Goal: Task Accomplishment & Management: Use online tool/utility

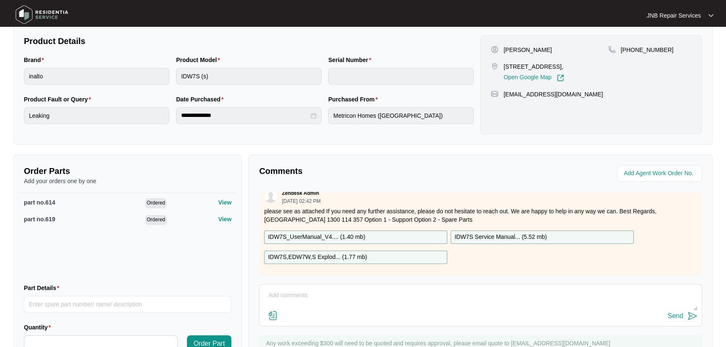
scroll to position [13, 0]
click at [383, 312] on div "Send" at bounding box center [480, 315] width 434 height 11
click at [382, 304] on textarea at bounding box center [480, 300] width 434 height 22
click at [395, 292] on textarea at bounding box center [480, 300] width 434 height 22
paste textarea "646221 [DATE] [PERSON_NAME] As per customer dishwasher leaking water underneath…"
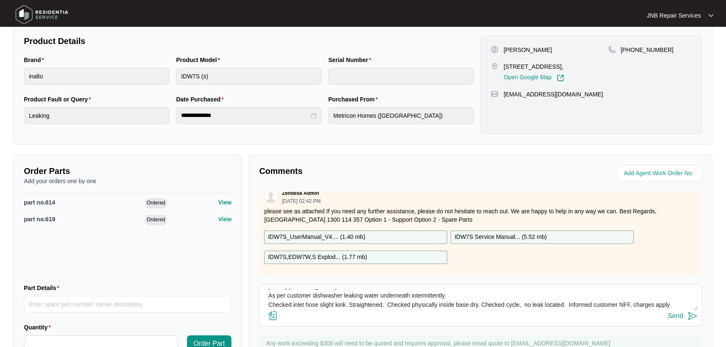
scroll to position [18, 0]
drag, startPoint x: 633, startPoint y: 304, endPoint x: 671, endPoint y: 303, distance: 37.7
click at [671, 303] on textarea "646221 [DATE] [PERSON_NAME] As per customer dishwasher leaking water underneath…" at bounding box center [480, 300] width 434 height 22
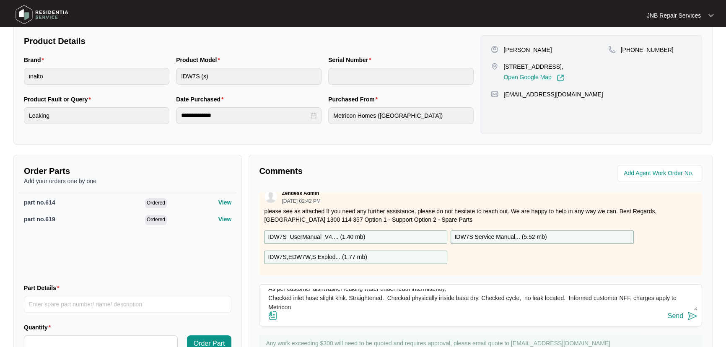
type textarea "646221 [DATE] [PERSON_NAME] As per customer dishwasher leaking water underneath…"
click at [275, 317] on img at bounding box center [273, 315] width 10 height 10
click at [0, 0] on input "file" at bounding box center [0, 0] width 0 height 0
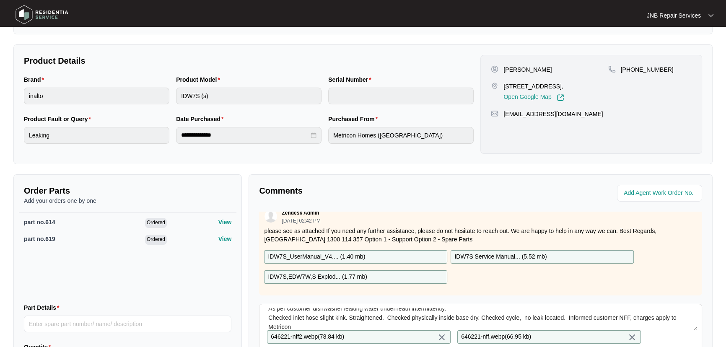
scroll to position [13, 0]
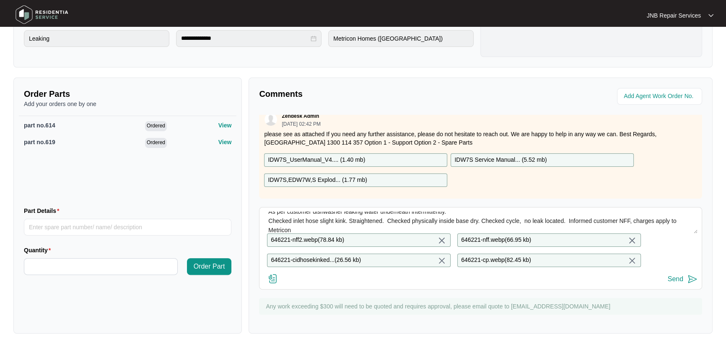
click at [687, 283] on img at bounding box center [692, 279] width 10 height 10
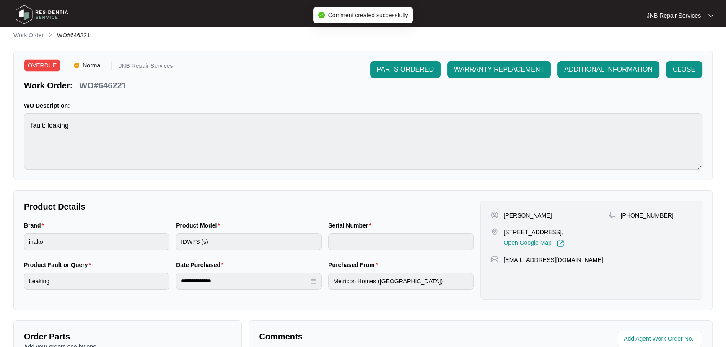
scroll to position [0, 0]
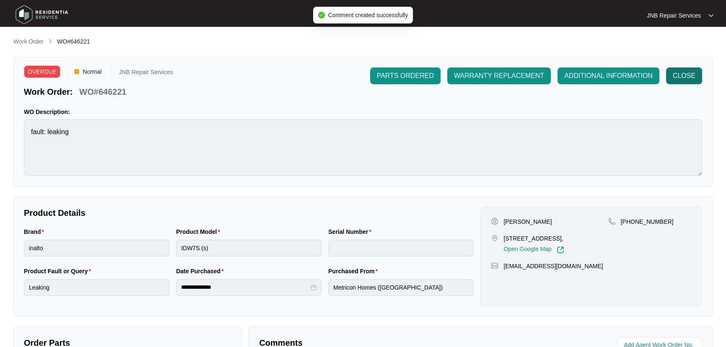
click at [680, 76] on span "CLOSE" at bounding box center [683, 76] width 23 height 10
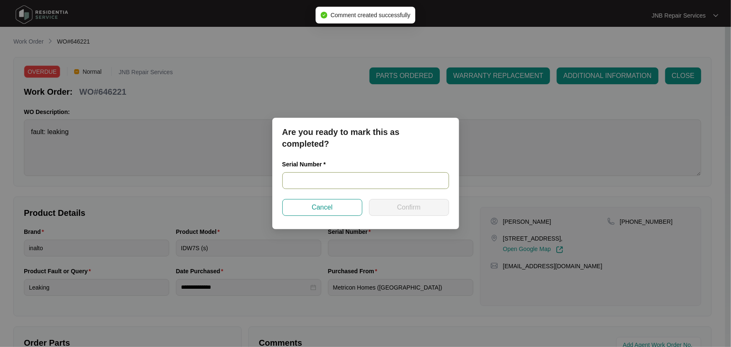
click at [339, 178] on input "text" at bounding box center [365, 180] width 167 height 17
click at [356, 180] on input "text" at bounding box center [365, 180] width 167 height 17
paste input "24103723050100040"
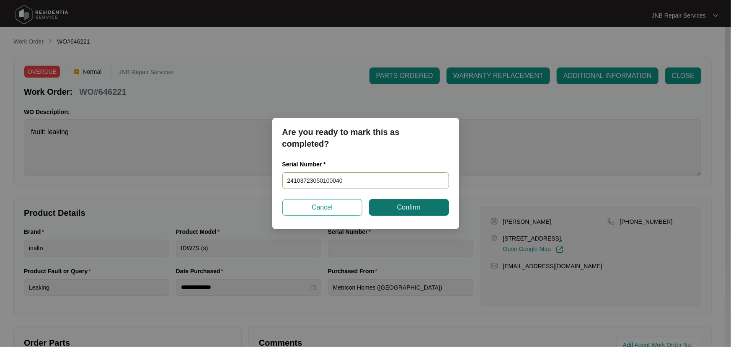
type input "24103723050100040"
click at [406, 211] on span "Confirm" at bounding box center [408, 207] width 23 height 10
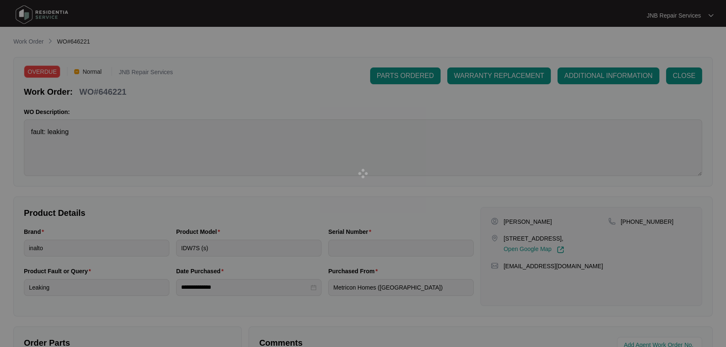
type input "24103723050100040"
